Goal: Task Accomplishment & Management: Manage account settings

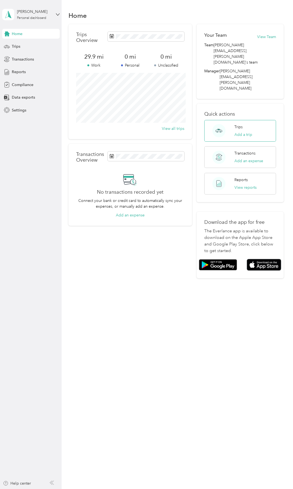
click at [235, 120] on div "Trips Add a trip" at bounding box center [239, 131] width 71 height 22
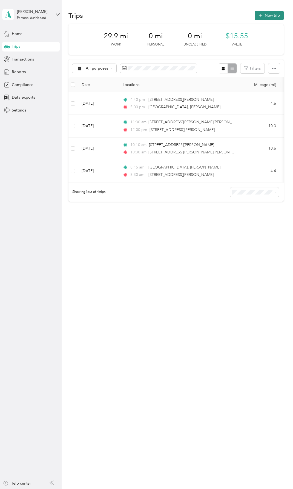
click at [273, 15] on button "New trip" at bounding box center [269, 16] width 29 height 10
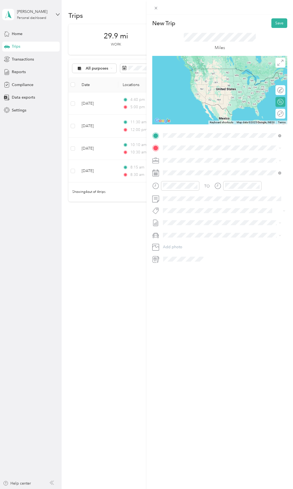
click at [201, 156] on span "[STREET_ADDRESS][US_STATE]" at bounding box center [200, 155] width 55 height 5
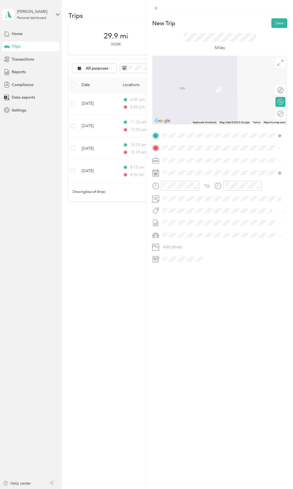
click at [189, 169] on span "[STREET_ADDRESS][US_STATE]" at bounding box center [200, 167] width 55 height 5
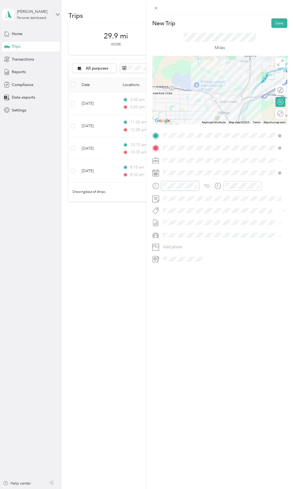
click at [159, 186] on div at bounding box center [175, 186] width 47 height 10
click at [168, 235] on div "08" at bounding box center [168, 236] width 13 height 8
click at [185, 249] on div "15" at bounding box center [184, 250] width 13 height 8
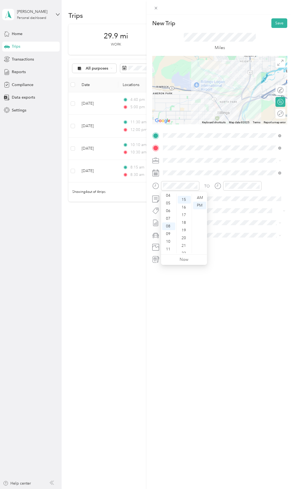
scroll to position [115, 0]
click at [198, 197] on div "AM" at bounding box center [199, 198] width 13 height 8
click at [201, 197] on div "AM" at bounding box center [199, 198] width 13 height 8
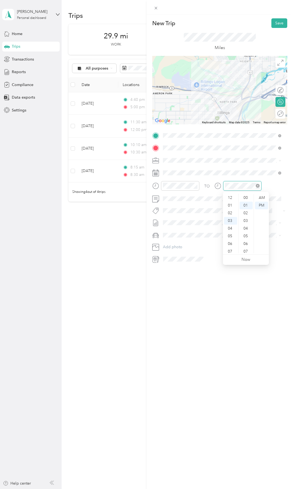
scroll to position [8, 0]
click at [230, 234] on div "08" at bounding box center [230, 236] width 13 height 8
click at [247, 227] on div "30" at bounding box center [245, 228] width 13 height 8
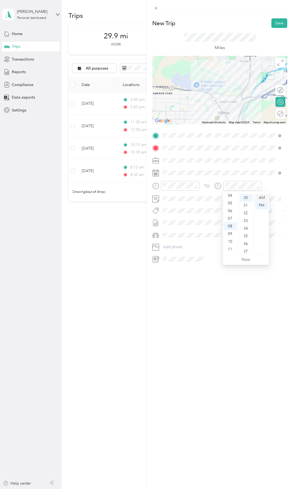
click at [264, 195] on div "AM" at bounding box center [261, 198] width 13 height 8
click at [259, 166] on div "TO Add photo" at bounding box center [219, 197] width 135 height 132
click at [273, 26] on button "Save" at bounding box center [279, 23] width 16 height 10
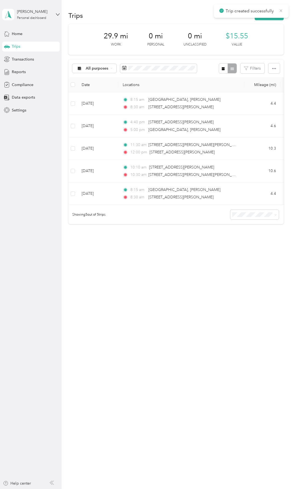
click at [280, 10] on icon at bounding box center [281, 10] width 4 height 5
click at [271, 16] on button "New trip" at bounding box center [269, 16] width 29 height 10
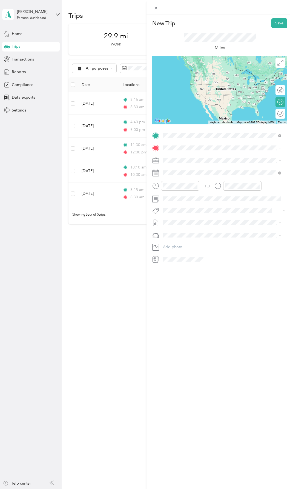
click at [187, 157] on span "[STREET_ADDRESS][US_STATE]" at bounding box center [200, 155] width 55 height 5
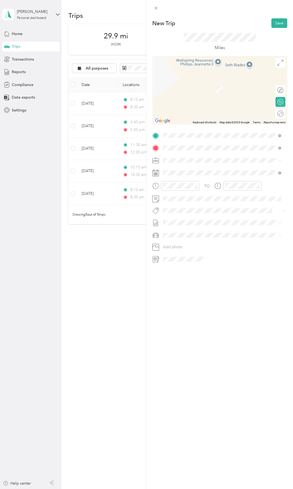
click at [201, 192] on span "[STREET_ADDRESS][US_STATE]" at bounding box center [200, 189] width 55 height 5
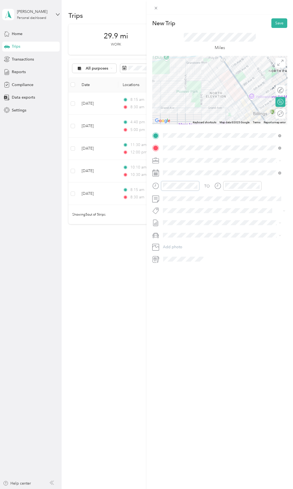
click at [157, 180] on div "TO Add photo" at bounding box center [219, 197] width 135 height 132
click at [168, 203] on div "01" at bounding box center [168, 205] width 13 height 8
click at [184, 249] on div "10" at bounding box center [184, 251] width 13 height 8
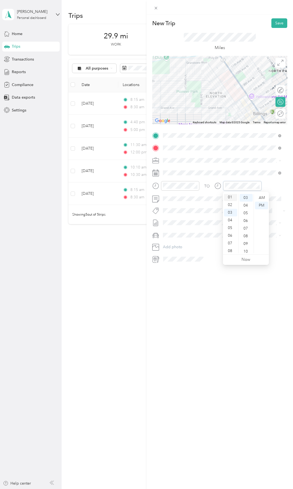
scroll to position [0, 0]
click at [230, 205] on div "01" at bounding box center [230, 205] width 13 height 8
click at [185, 196] on div "00" at bounding box center [184, 198] width 13 height 8
click at [229, 204] on div "01" at bounding box center [230, 205] width 13 height 8
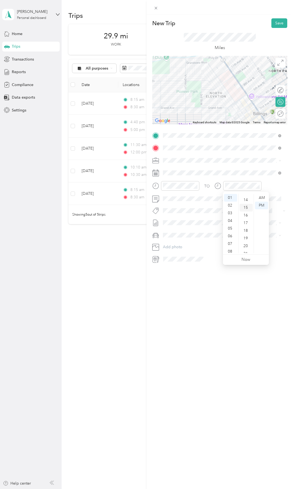
click at [246, 206] on div "15" at bounding box center [245, 208] width 13 height 8
click at [262, 204] on div "PM" at bounding box center [261, 205] width 13 height 8
click at [276, 202] on span at bounding box center [224, 198] width 126 height 9
click at [275, 22] on button "Save" at bounding box center [279, 23] width 16 height 10
